Goal: Task Accomplishment & Management: Complete application form

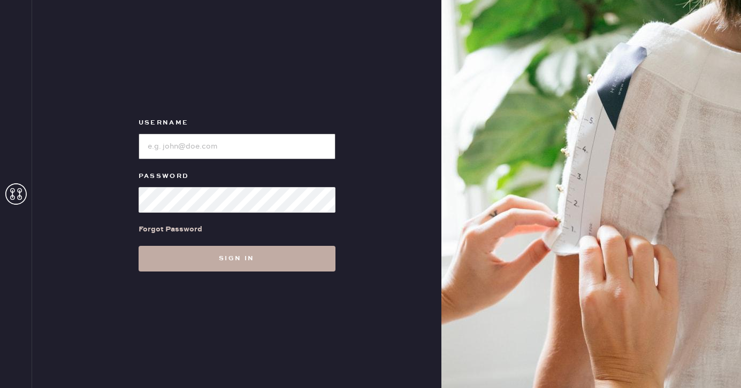
type input "[EMAIL_ADDRESS][DOMAIN_NAME]"
click at [264, 264] on button "Sign in" at bounding box center [237, 259] width 197 height 26
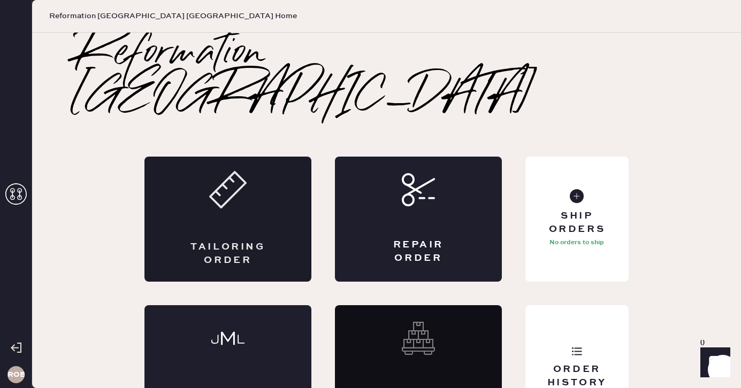
click at [256, 157] on div "Tailoring Order" at bounding box center [227, 219] width 167 height 125
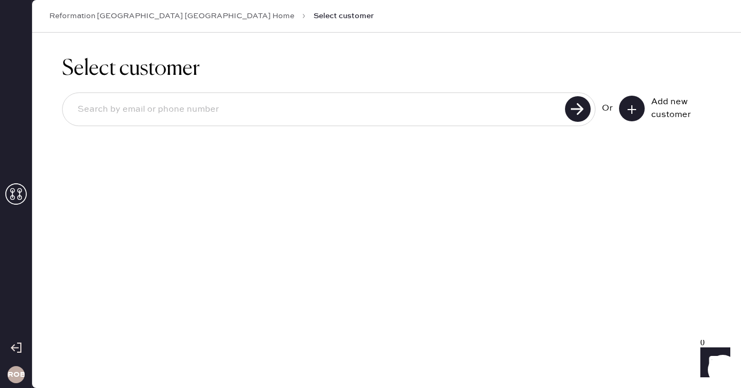
click at [632, 109] on use at bounding box center [631, 109] width 9 height 9
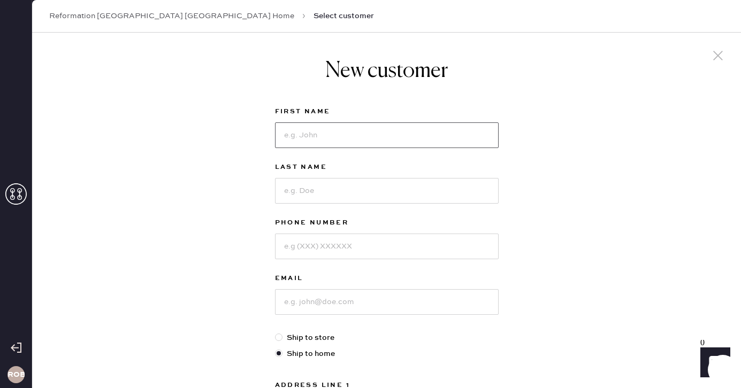
click at [438, 143] on input at bounding box center [387, 135] width 224 height 26
type input "[PERSON_NAME]"
click at [421, 183] on input at bounding box center [387, 191] width 224 height 26
type input "[PERSON_NAME]"
click at [387, 243] on input at bounding box center [387, 247] width 224 height 26
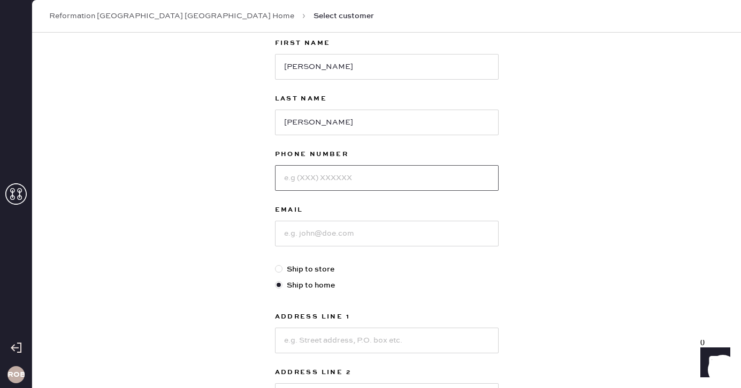
scroll to position [91, 0]
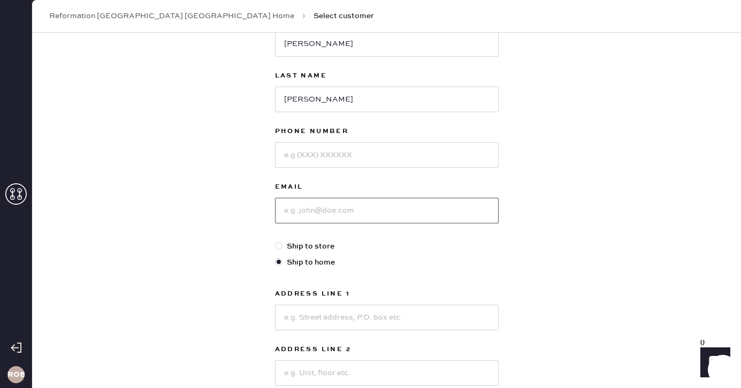
click at [393, 216] on input at bounding box center [387, 211] width 224 height 26
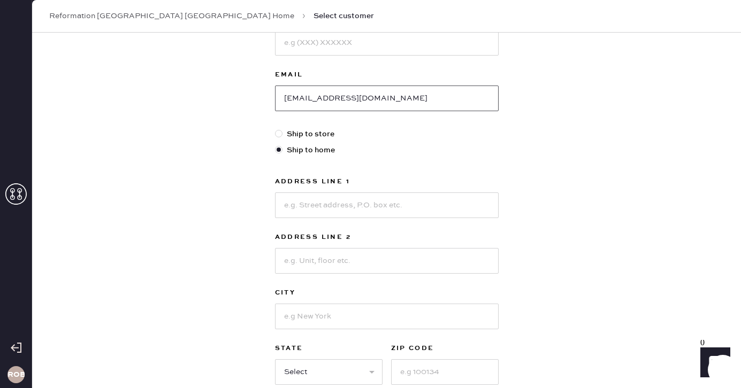
scroll to position [208, 0]
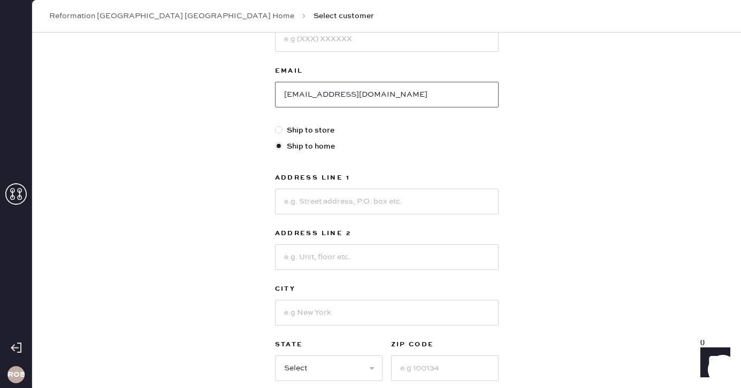
type input "[EMAIL_ADDRESS][DOMAIN_NAME]"
click at [318, 211] on input at bounding box center [387, 202] width 224 height 26
click at [316, 203] on input at bounding box center [387, 202] width 224 height 26
type input "155 Otter [PERSON_NAME] Dr"
click at [295, 254] on input at bounding box center [387, 257] width 224 height 26
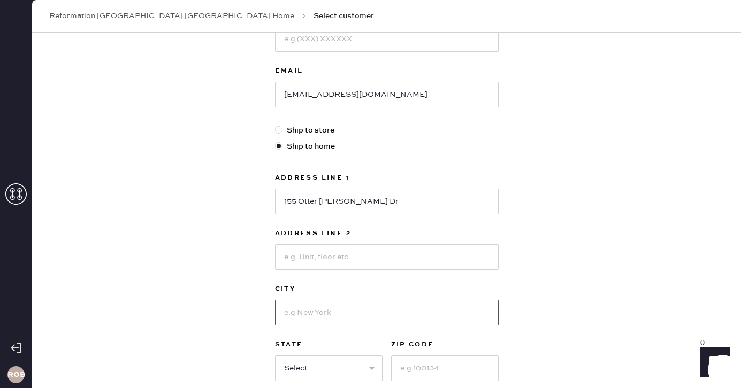
click at [302, 307] on input at bounding box center [387, 313] width 224 height 26
type input "Nebo"
click at [342, 371] on select "Select AK AL AR AZ CA CO CT [GEOGRAPHIC_DATA] DE FL [GEOGRAPHIC_DATA] HI [GEOGR…" at bounding box center [328, 369] width 107 height 26
select select "NC"
click at [275, 356] on select "Select AK AL AR AZ CA CO CT [GEOGRAPHIC_DATA] DE FL [GEOGRAPHIC_DATA] HI [GEOGR…" at bounding box center [328, 369] width 107 height 26
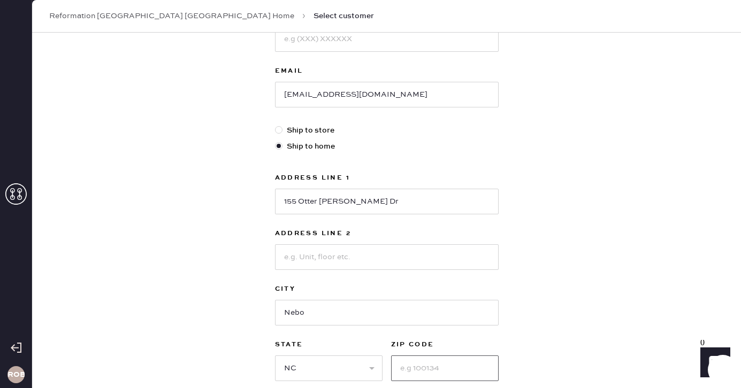
click at [444, 370] on input at bounding box center [444, 369] width 107 height 26
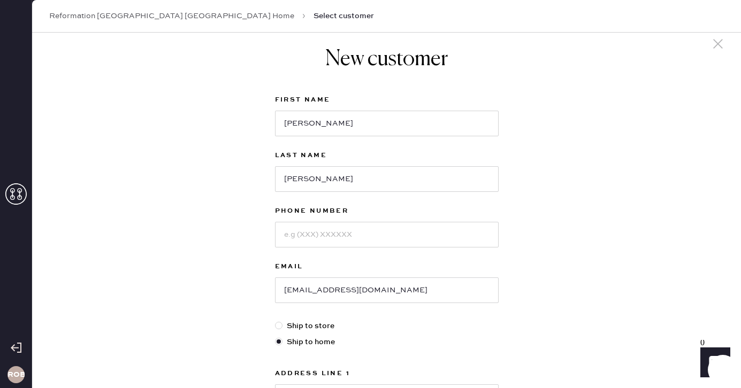
scroll to position [14, 0]
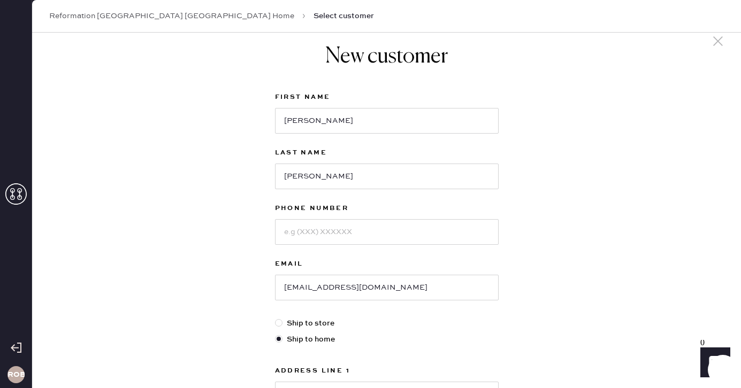
type input "28761"
click at [334, 237] on input at bounding box center [387, 232] width 224 height 26
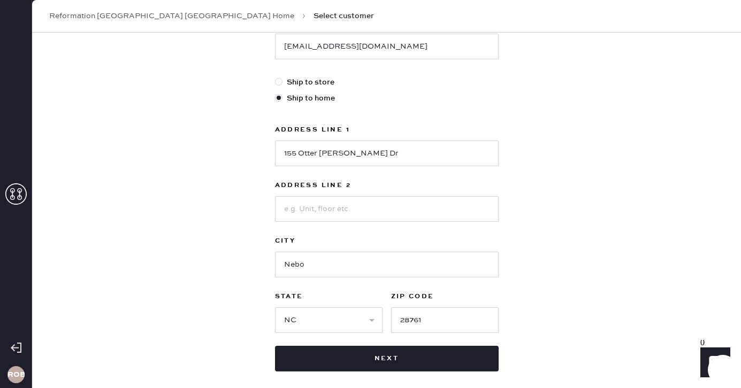
scroll to position [308, 0]
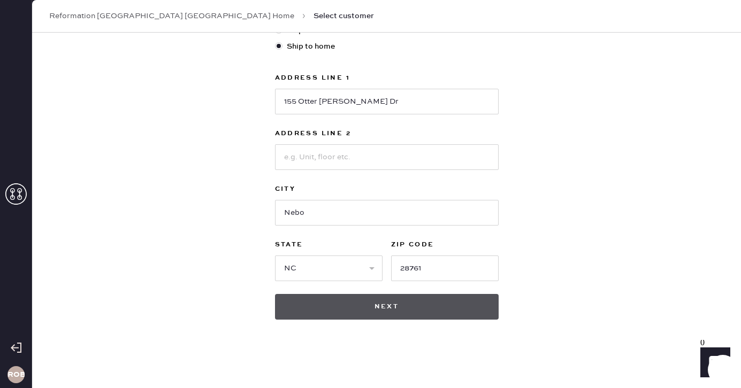
type input "8134318969"
click at [355, 318] on button "Next" at bounding box center [387, 307] width 224 height 26
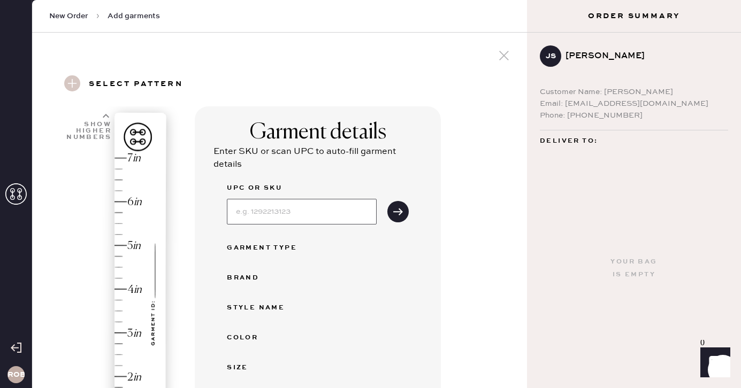
click at [311, 205] on input at bounding box center [302, 212] width 150 height 26
type input "1313451UDD028"
click at [395, 216] on icon "submit" at bounding box center [398, 211] width 11 height 11
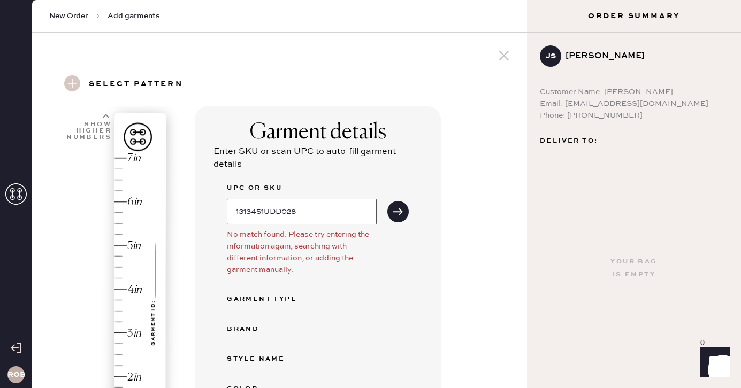
click at [306, 204] on input "1313451UDD028" at bounding box center [302, 212] width 150 height 26
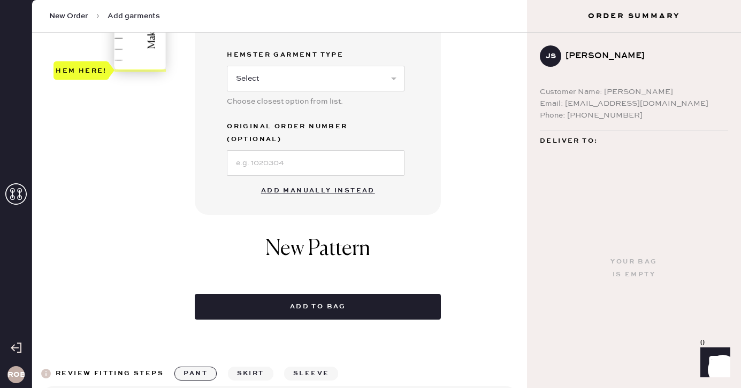
scroll to position [416, 0]
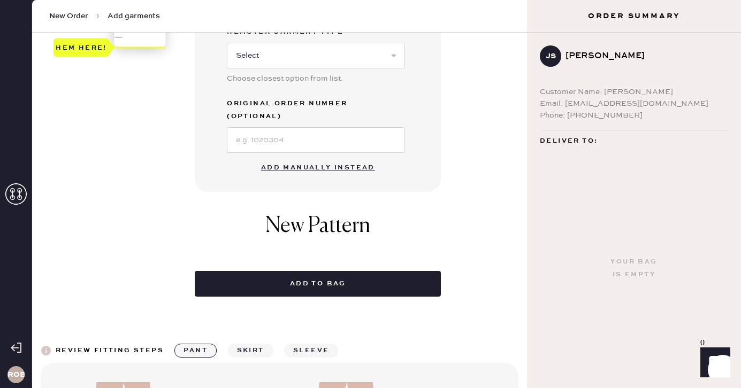
click at [316, 157] on button "Add manually instead" at bounding box center [318, 167] width 127 height 21
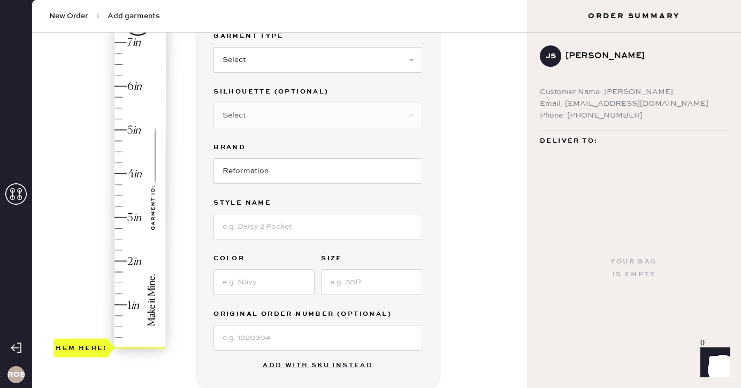
scroll to position [0, 0]
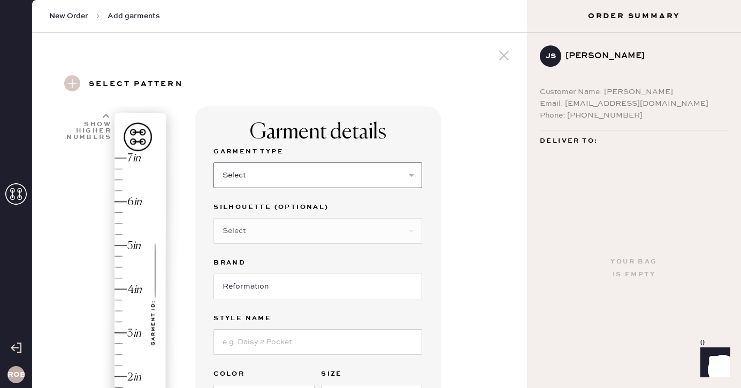
click at [292, 180] on select "Select Basic Skirt Jeans Leggings Pants Shorts Basic Sleeved Dress Basic Sleeve…" at bounding box center [317, 176] width 209 height 26
select select "2"
click at [213, 163] on select "Select Basic Skirt Jeans Leggings Pants Shorts Basic Sleeved Dress Basic Sleeve…" at bounding box center [317, 176] width 209 height 26
click at [272, 221] on select "Select Shorts Cropped Flare Boot Cut Straight Skinny Other" at bounding box center [317, 231] width 209 height 26
select select "other"
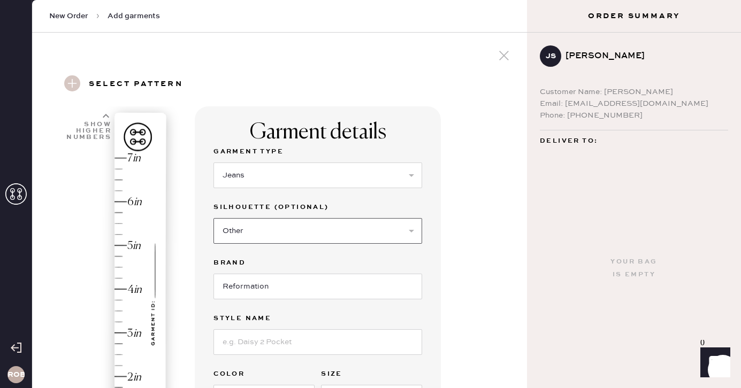
click at [213, 218] on select "Select Shorts Cropped Flare Boot Cut Straight Skinny Other" at bounding box center [317, 231] width 209 height 26
click at [271, 290] on input at bounding box center [317, 287] width 209 height 26
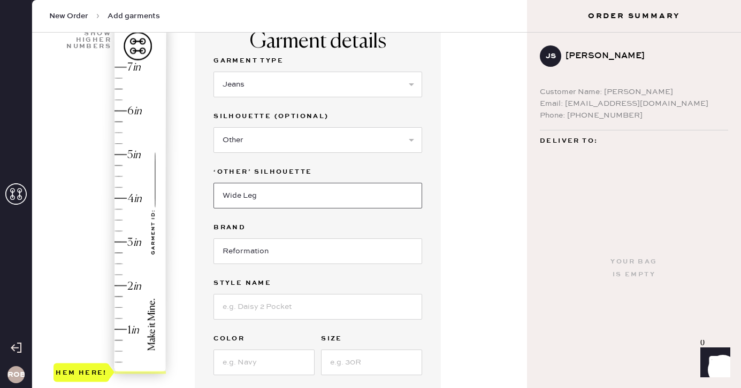
scroll to position [113, 0]
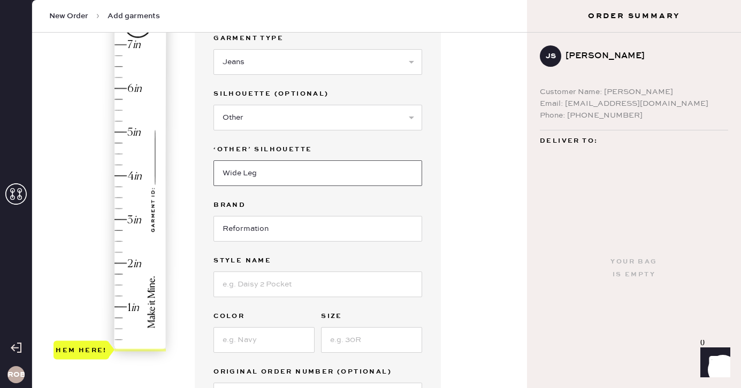
type input "Wide Leg"
click at [256, 280] on input at bounding box center [317, 285] width 209 height 26
type input "[PERSON_NAME] Rise Slouchy Wide Leg"
click at [267, 336] on input at bounding box center [263, 340] width 101 height 26
click at [354, 341] on input at bounding box center [371, 340] width 101 height 26
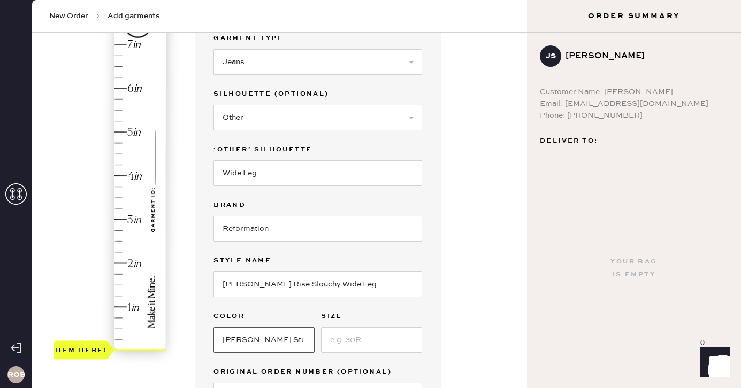
click at [267, 344] on input "[PERSON_NAME] Studed" at bounding box center [263, 340] width 101 height 26
type input "[PERSON_NAME] Studded"
click at [405, 337] on input at bounding box center [371, 340] width 101 height 26
type input "3"
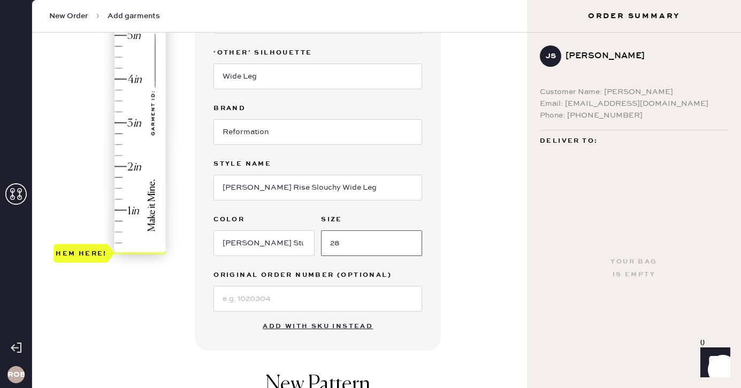
scroll to position [248, 0]
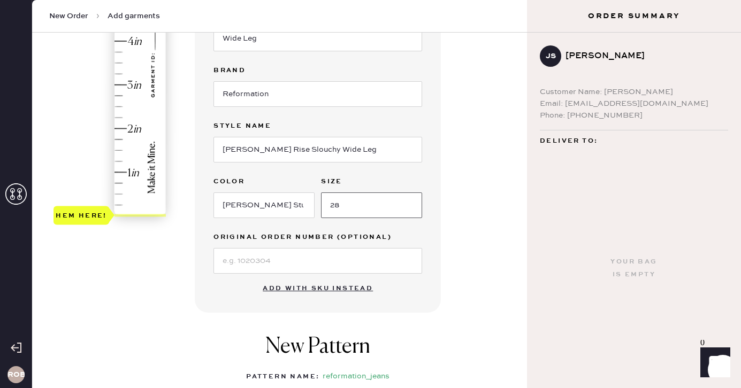
type input "28"
click at [315, 265] on input at bounding box center [317, 261] width 209 height 26
type input "S27612946"
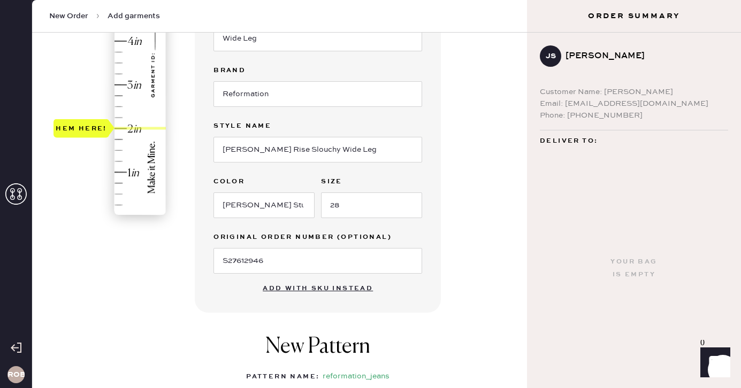
type input "2.75"
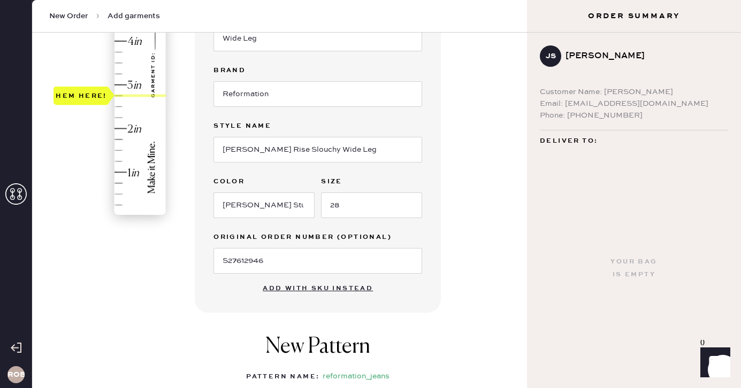
drag, startPoint x: 77, startPoint y: 213, endPoint x: 84, endPoint y: 99, distance: 114.1
click at [84, 99] on div "Hem here!" at bounding box center [81, 95] width 51 height 13
click at [476, 186] on div "Garment details Garment Type Select Basic Skirt Jeans Leggings Pants Shorts Bas…" at bounding box center [357, 189] width 324 height 663
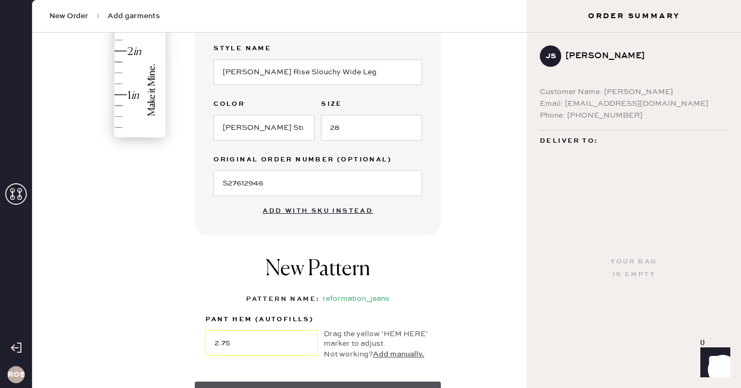
scroll to position [396, 0]
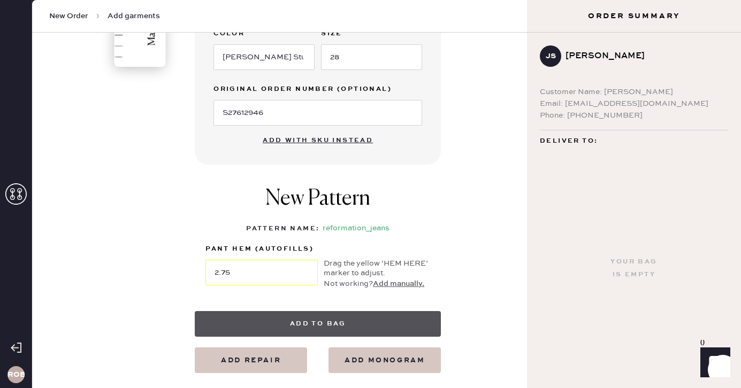
click at [339, 318] on button "Add to bag" at bounding box center [318, 324] width 246 height 26
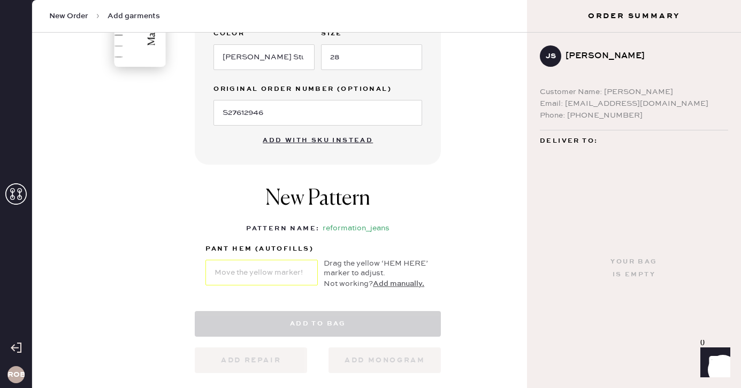
select select "2"
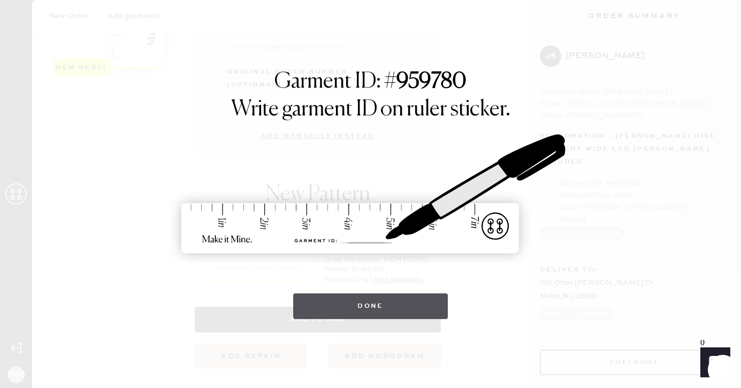
click at [368, 309] on button "Done" at bounding box center [370, 307] width 155 height 26
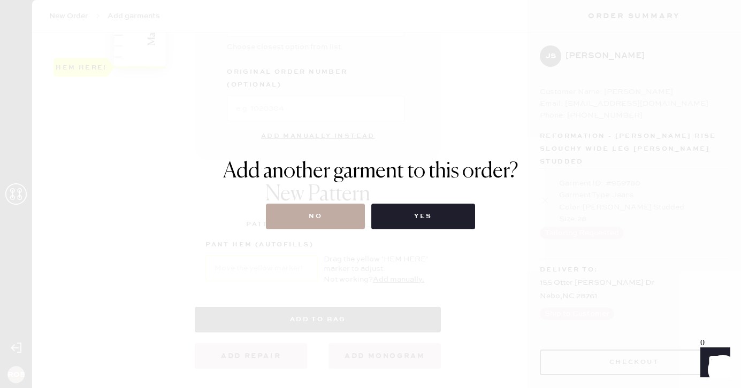
click at [341, 218] on button "No" at bounding box center [315, 217] width 99 height 26
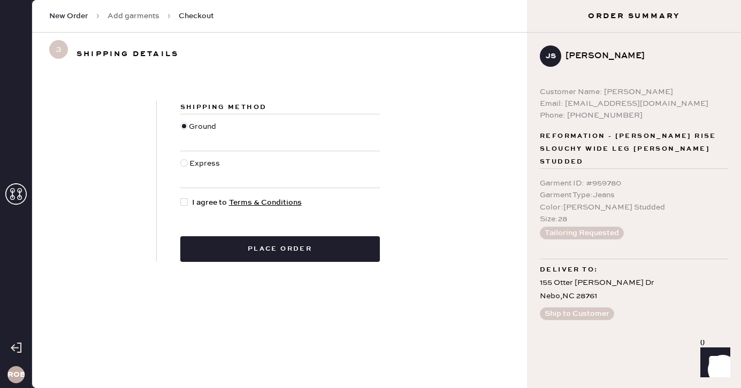
click at [184, 167] on div at bounding box center [184, 170] width 9 height 24
click at [181, 158] on input "Express" at bounding box center [180, 158] width 1 height 1
radio input "true"
click at [181, 206] on div at bounding box center [186, 203] width 12 height 12
click at [181, 197] on input "I agree to Terms & Conditions" at bounding box center [180, 197] width 1 height 1
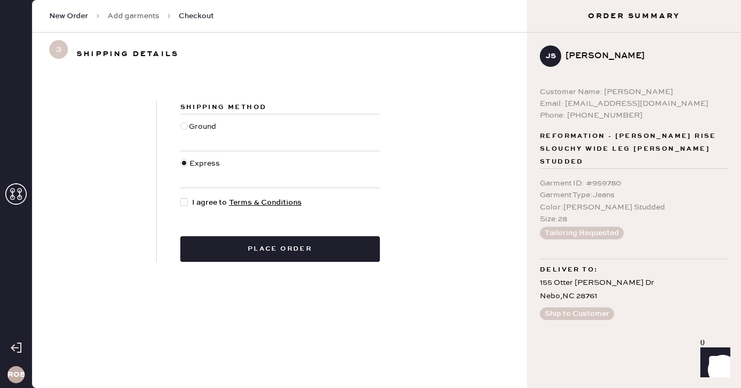
checkbox input "true"
click at [181, 128] on div at bounding box center [183, 125] width 7 height 7
click at [181, 121] on input "Ground" at bounding box center [180, 121] width 1 height 1
radio input "true"
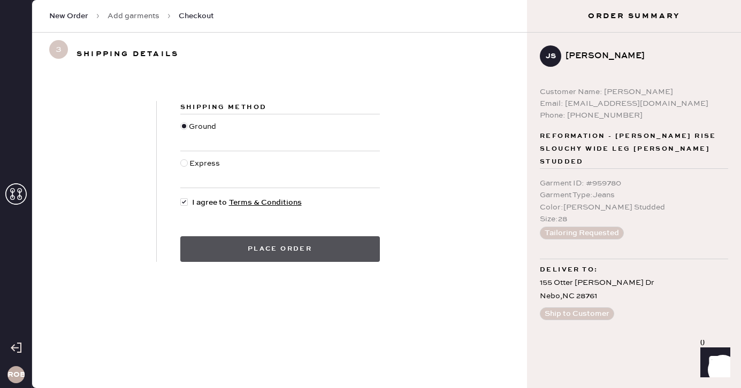
click at [218, 262] on button "Place order" at bounding box center [279, 249] width 199 height 26
